Goal: Transaction & Acquisition: Purchase product/service

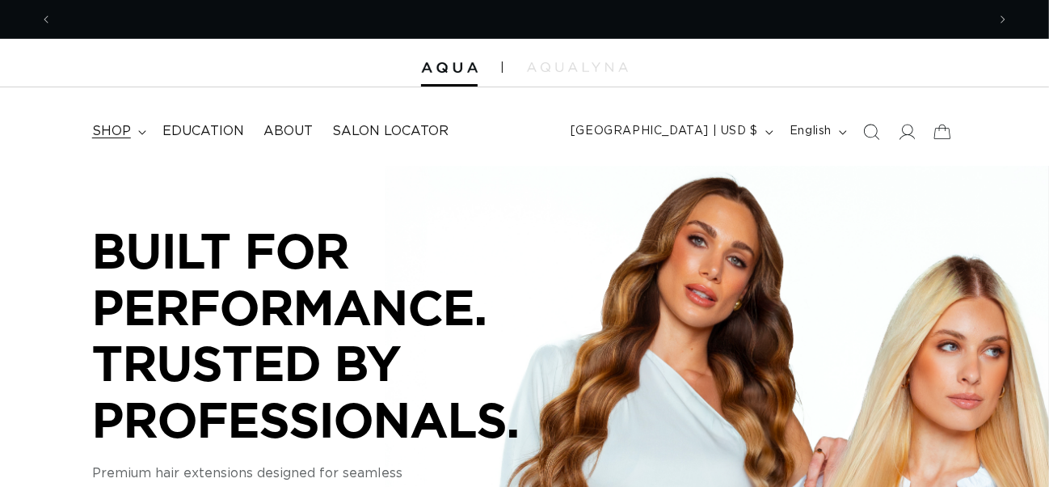
click at [138, 137] on summary "shop" at bounding box center [117, 131] width 70 height 36
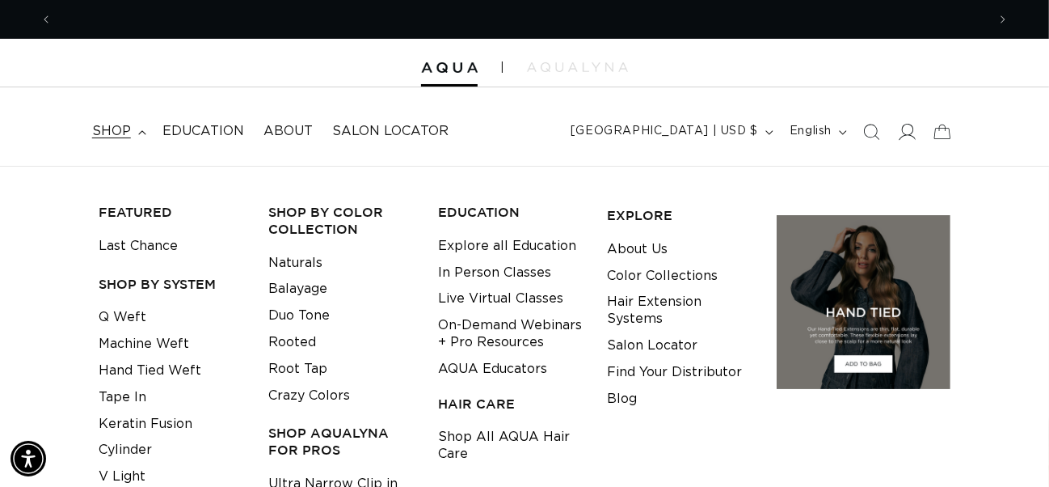
scroll to position [0, 1869]
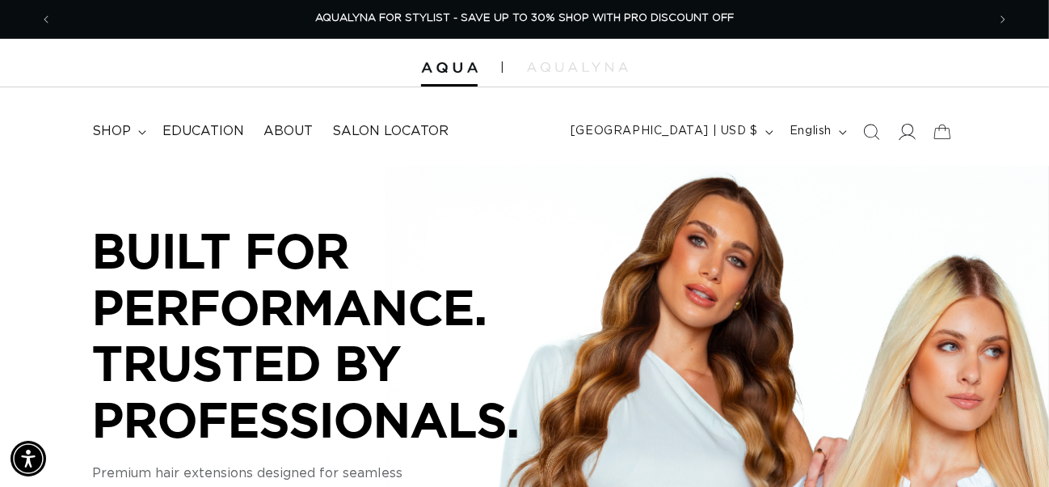
click at [913, 138] on icon at bounding box center [908, 132] width 17 height 16
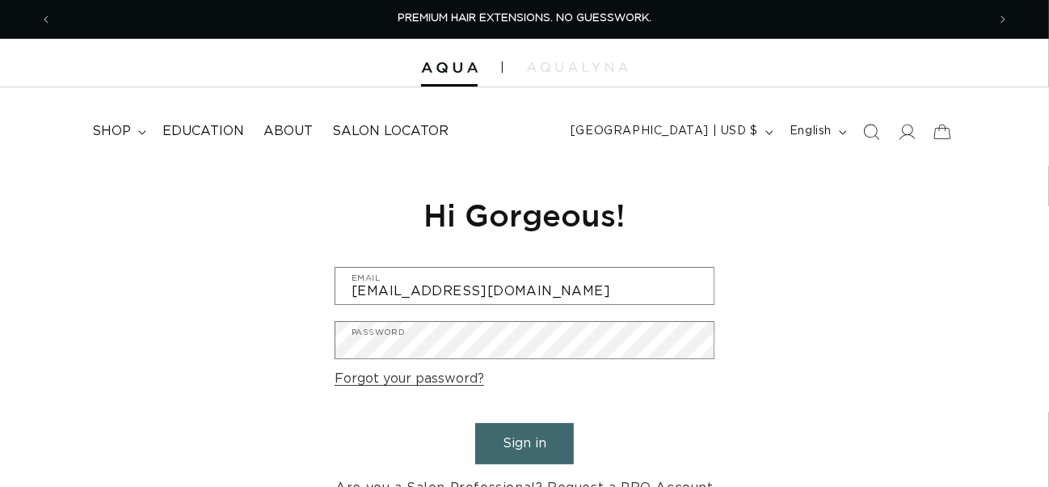
click at [548, 443] on button "Sign in" at bounding box center [524, 443] width 99 height 41
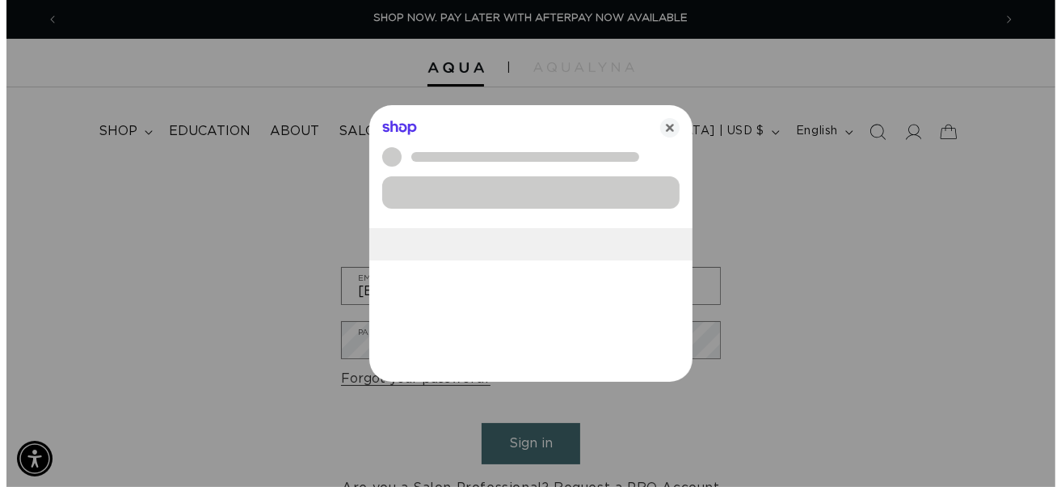
scroll to position [0, 947]
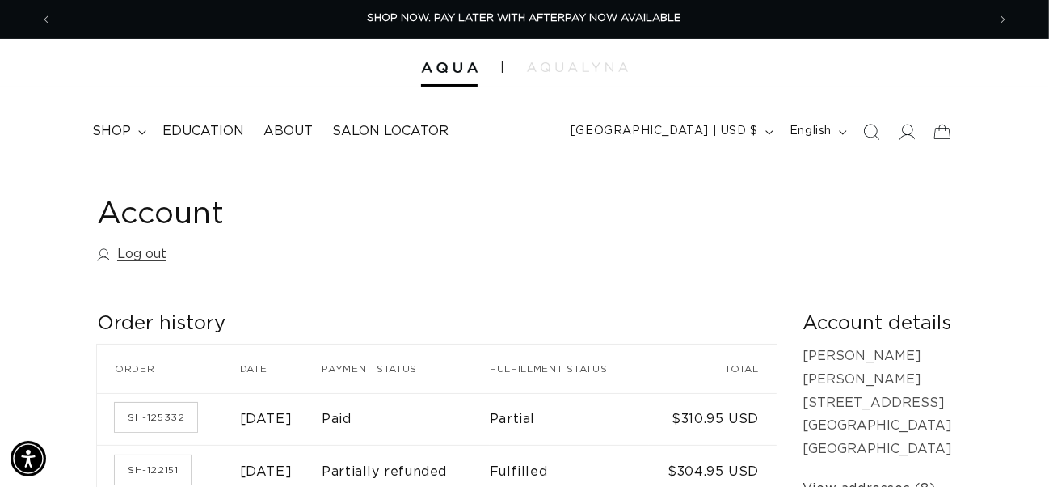
scroll to position [0, 1869]
click at [116, 129] on span "shop" at bounding box center [111, 131] width 39 height 17
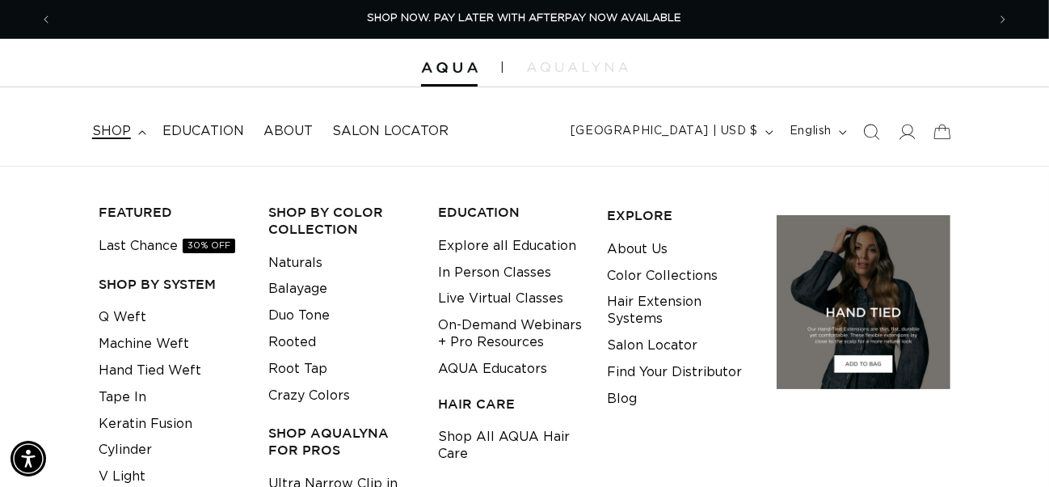
scroll to position [81, 0]
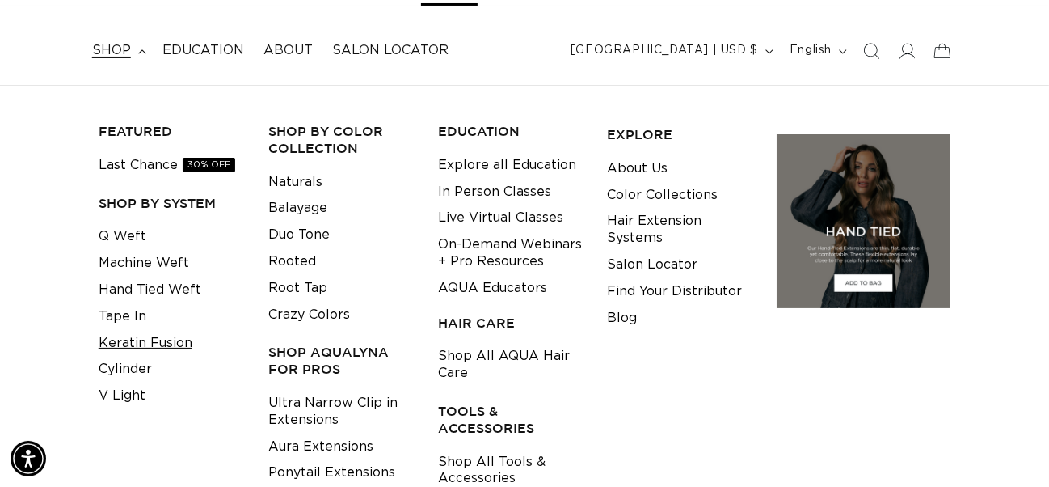
click at [179, 349] on link "Keratin Fusion" at bounding box center [146, 343] width 94 height 27
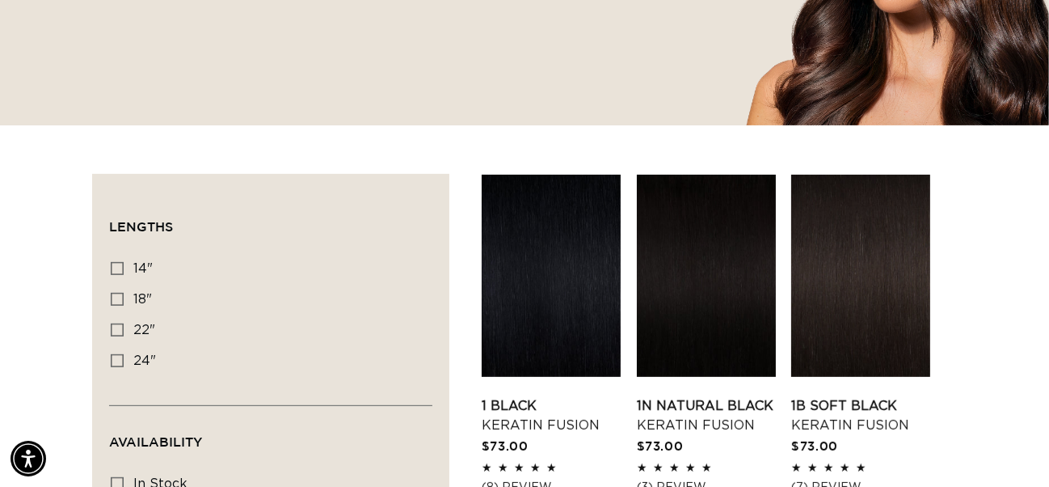
scroll to position [0, 934]
click at [121, 329] on icon at bounding box center [117, 329] width 13 height 13
click at [121, 329] on input "22" 22" (34 products)" at bounding box center [117, 329] width 13 height 13
checkbox input "true"
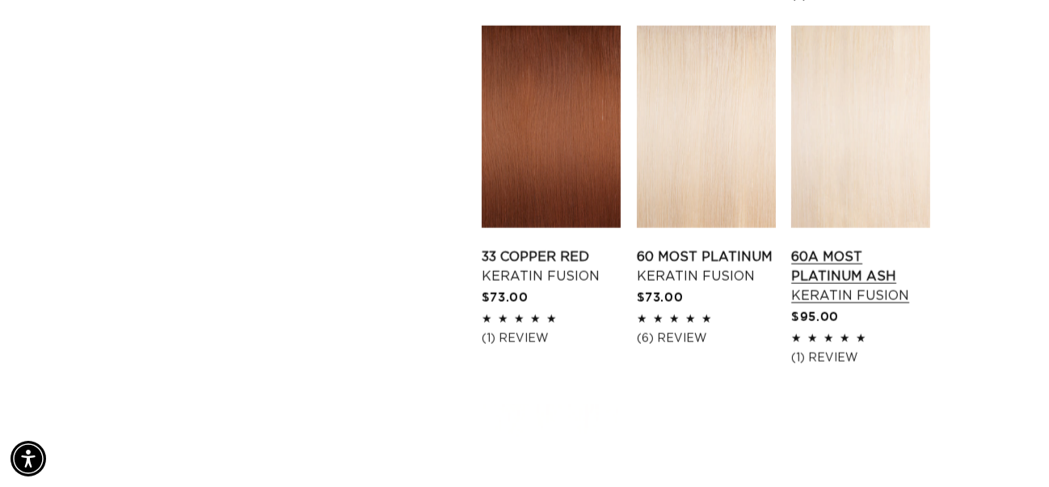
scroll to position [1968, 0]
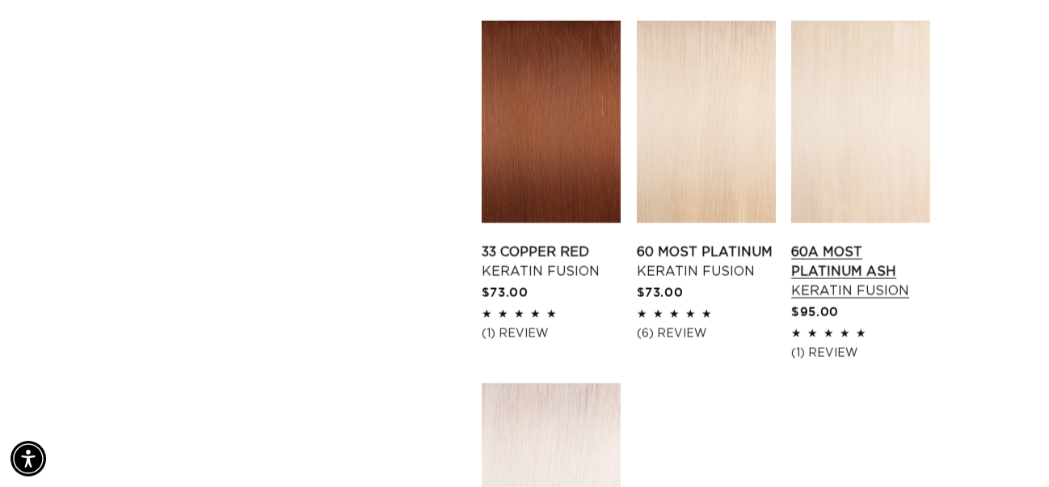
click at [842, 250] on link "60A Most Platinum Ash Keratin Fusion" at bounding box center [860, 271] width 139 height 58
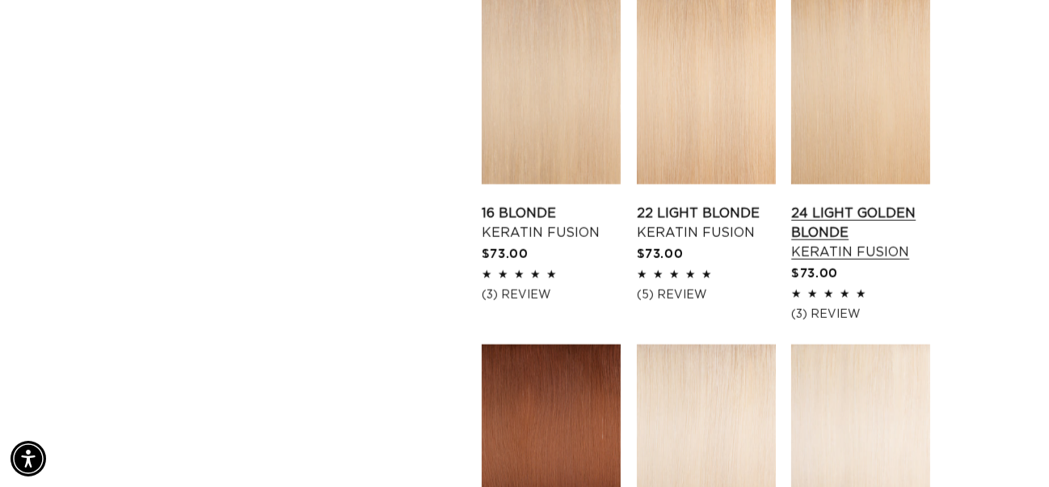
scroll to position [0, 0]
click at [877, 204] on link "24 Light Golden Blonde Keratin Fusion" at bounding box center [860, 233] width 139 height 58
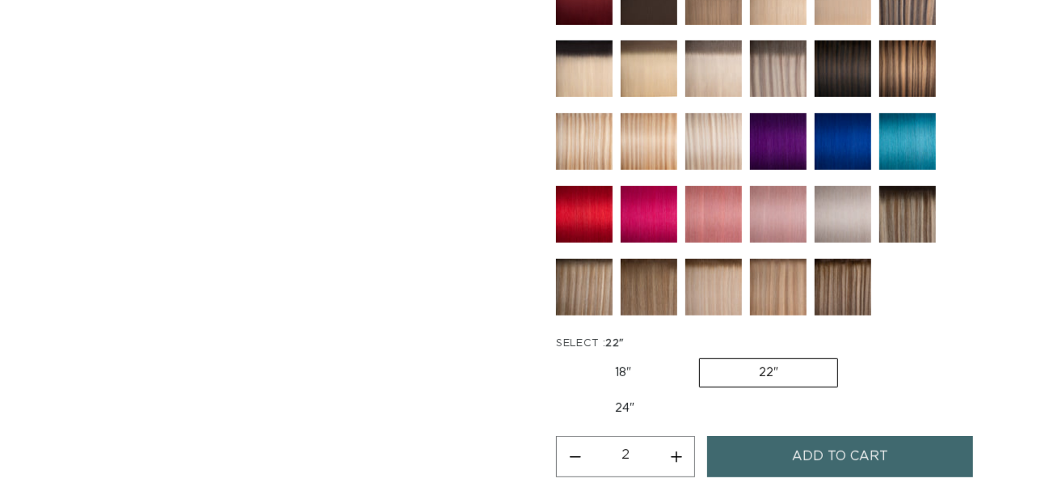
click at [877, 436] on span "Add to cart" at bounding box center [840, 456] width 96 height 41
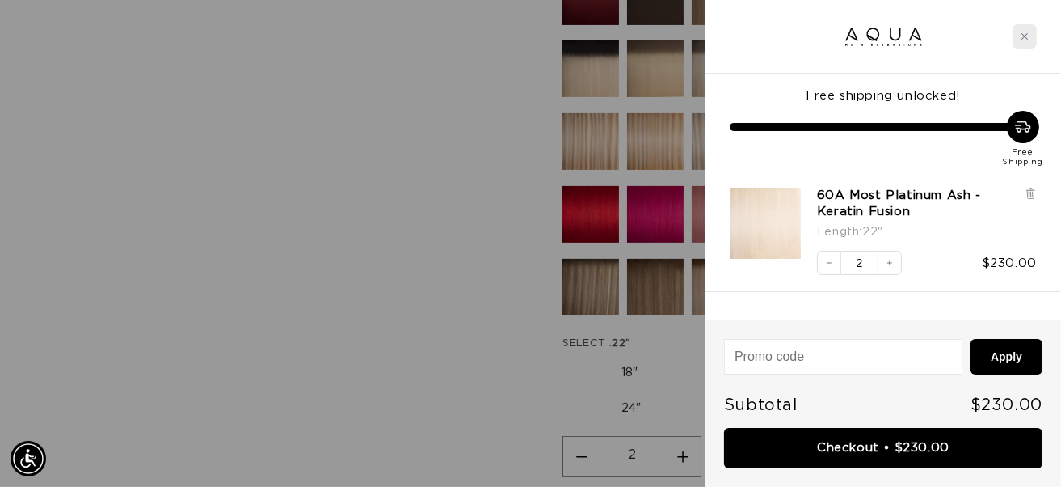
click at [1029, 44] on div "Close cart" at bounding box center [1025, 36] width 24 height 24
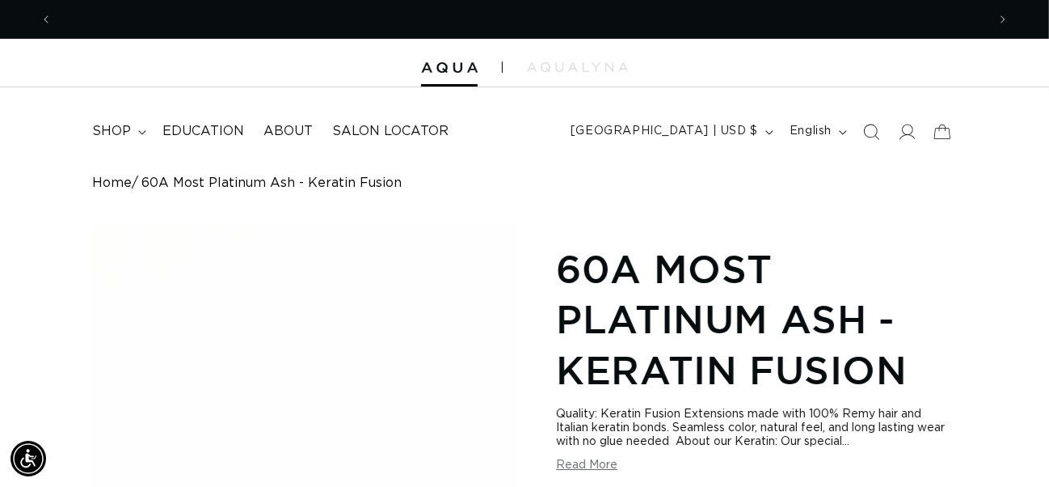
scroll to position [0, 934]
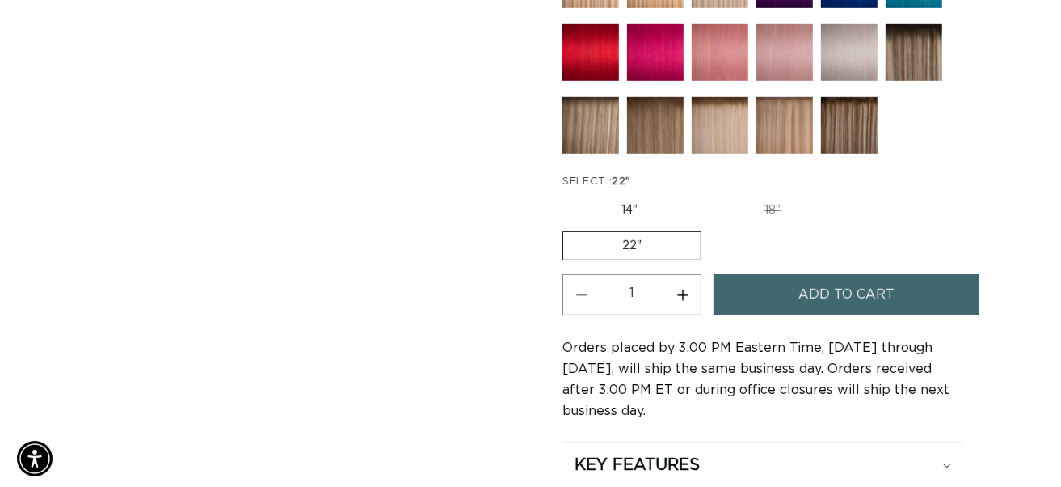
scroll to position [0, 934]
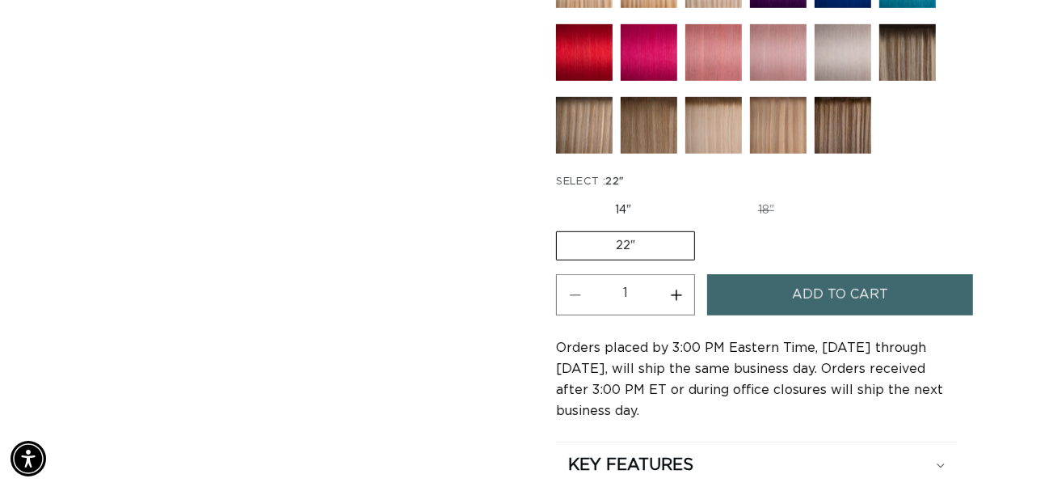
click at [677, 284] on button "Increase quantity for 24 Light Golden Blonde - Keratin Fusion" at bounding box center [676, 294] width 36 height 41
type input "2"
click at [802, 276] on span "Add to cart" at bounding box center [840, 294] width 96 height 41
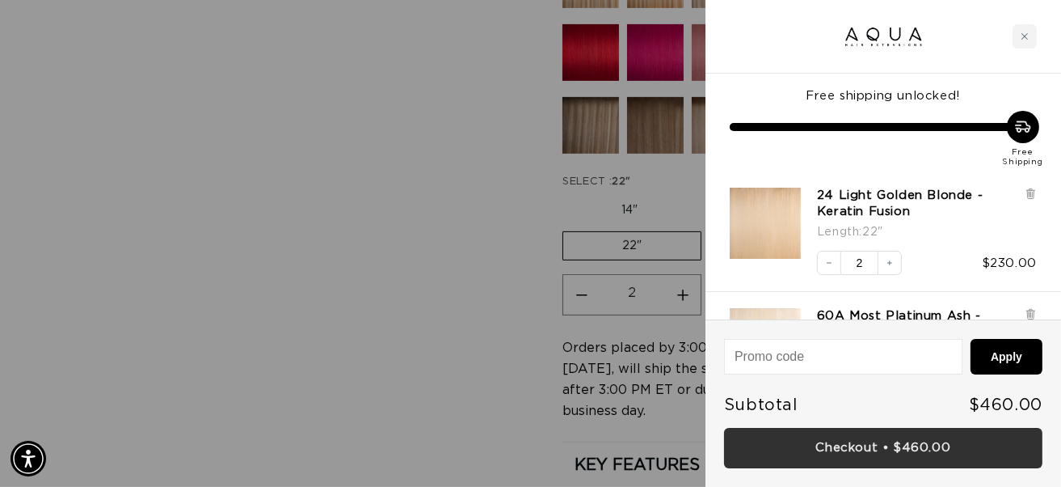
scroll to position [0, 947]
click at [900, 446] on link "Checkout • $460.00" at bounding box center [883, 448] width 318 height 41
